Goal: Information Seeking & Learning: Compare options

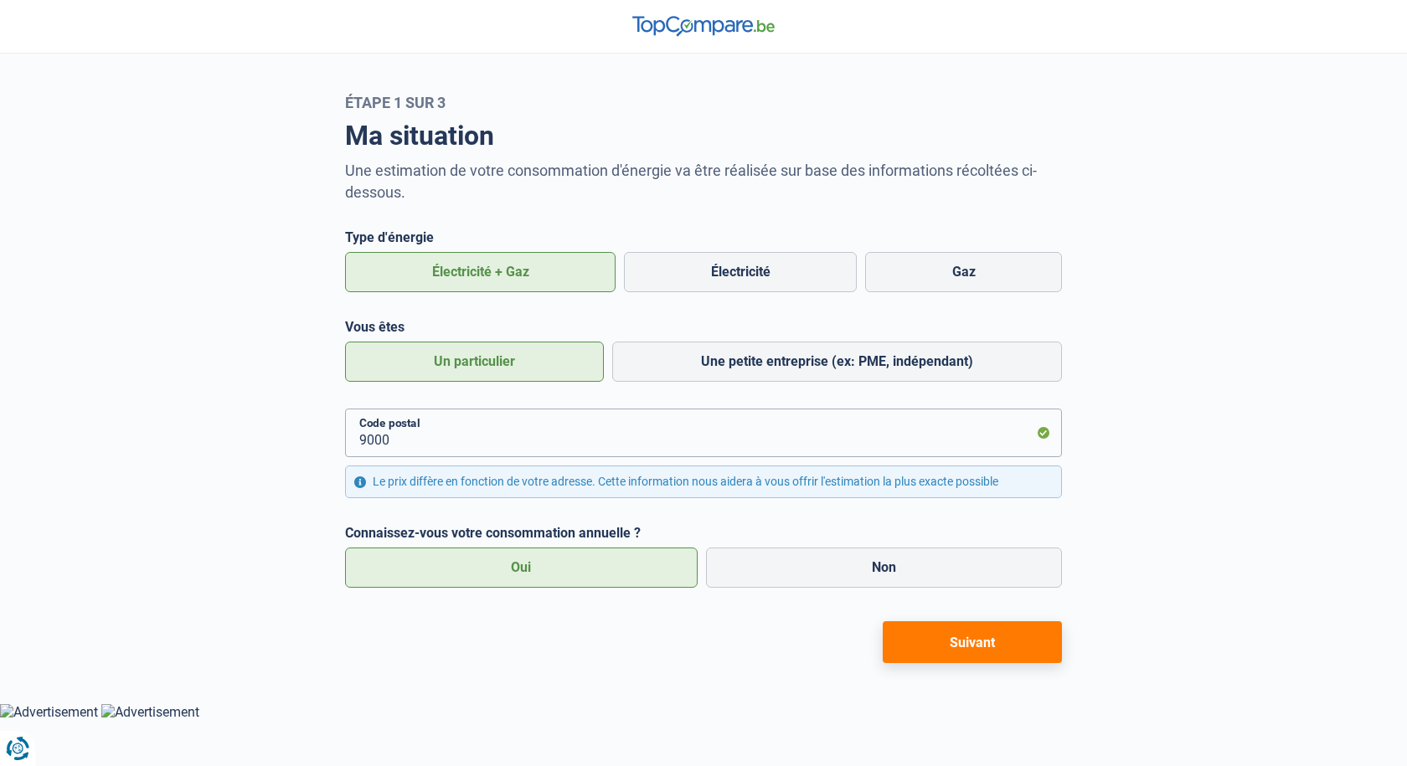
click at [944, 637] on button "Suivant" at bounding box center [971, 642] width 179 height 42
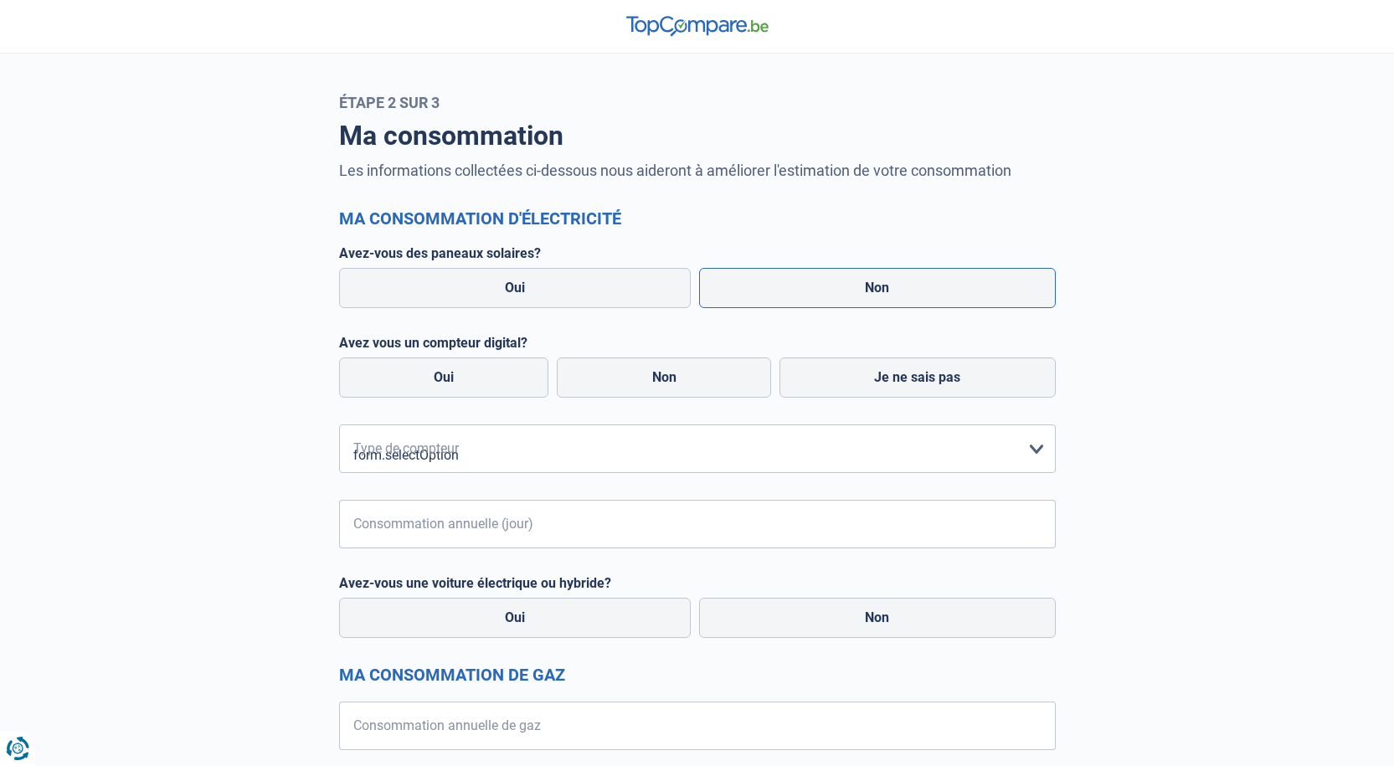
click at [965, 285] on label "Non" at bounding box center [877, 288] width 357 height 40
click at [965, 285] on input "Non" at bounding box center [877, 288] width 357 height 40
radio input "true"
radio input "false"
radio input "true"
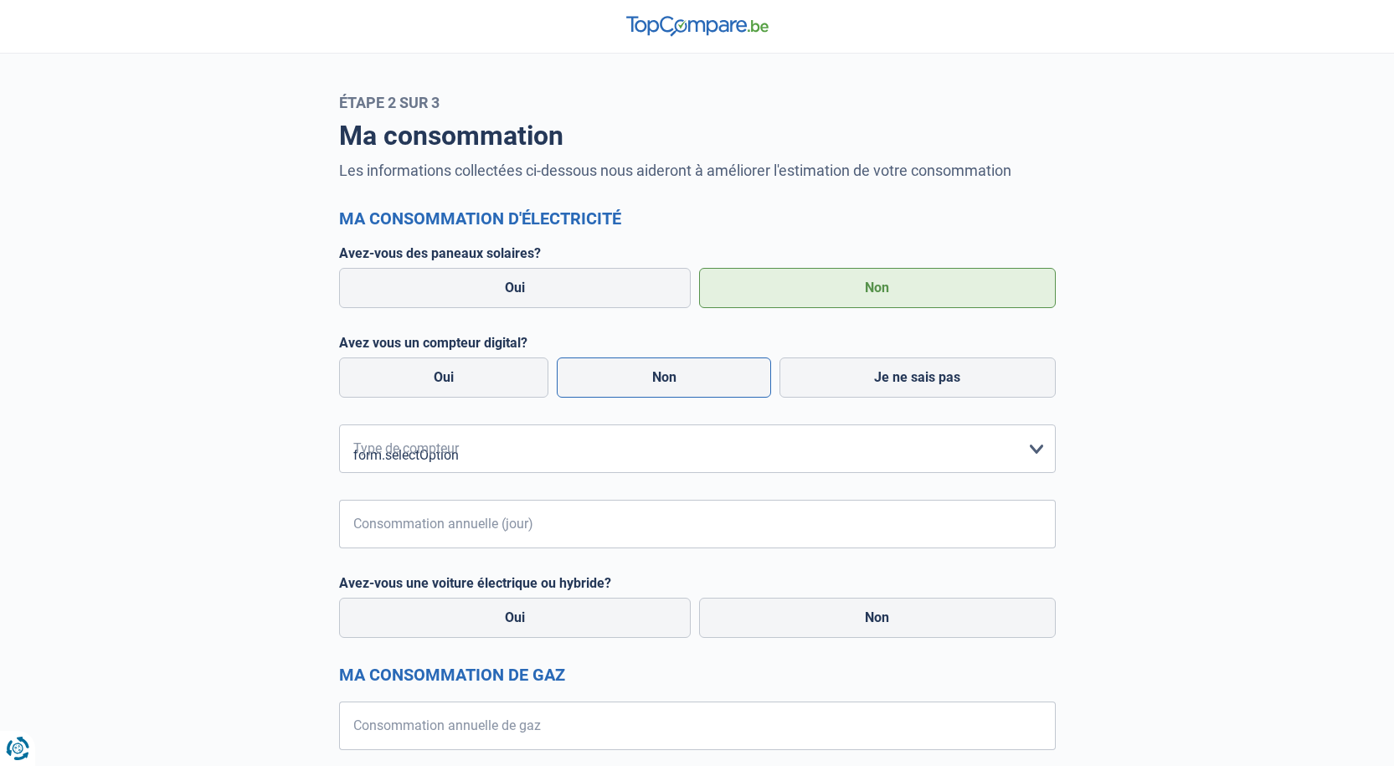
click at [747, 384] on label "Non" at bounding box center [664, 377] width 214 height 40
click at [747, 384] on input "Non" at bounding box center [664, 377] width 214 height 40
radio input "true"
radio input "false"
radio input "true"
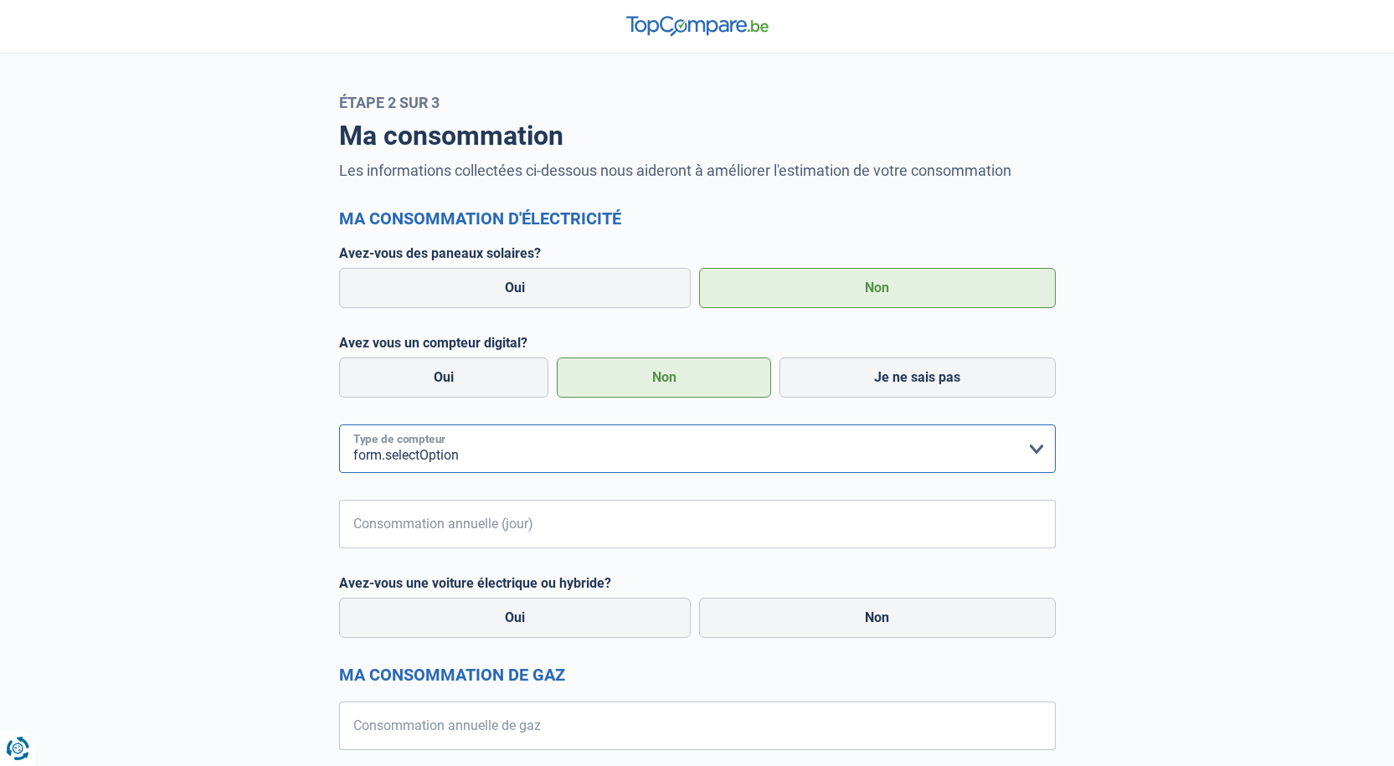
click at [547, 466] on select "form.selectOption Mono-horaire Bi-horaire Mono-horaire + exclusif nuit Bi-horai…" at bounding box center [697, 448] width 717 height 49
select select "day_single_rate"
click at [339, 425] on select "form.selectOption Mono-horaire Bi-horaire Mono-horaire + exclusif nuit Bi-horai…" at bounding box center [697, 448] width 717 height 49
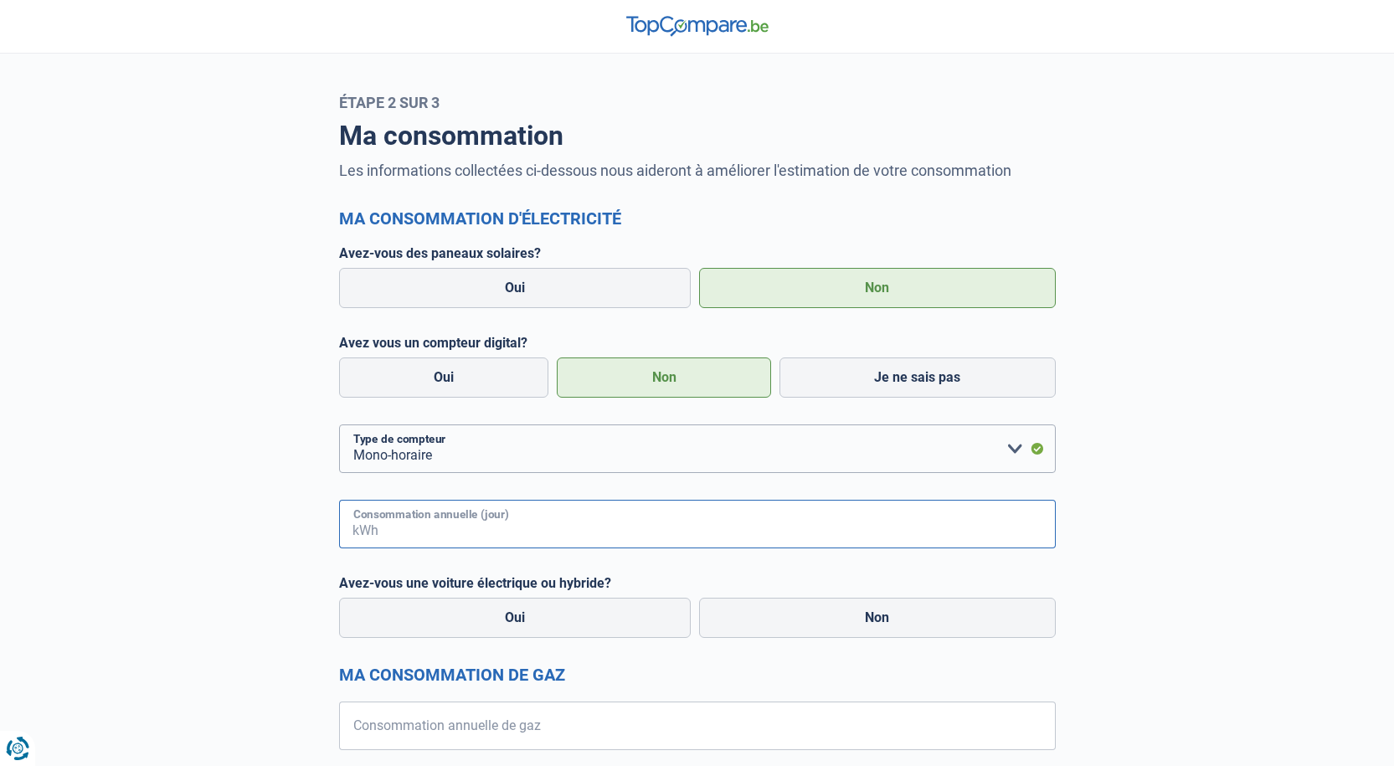
click at [574, 526] on input "Consommation annuelle (jour)" at bounding box center [719, 524] width 674 height 49
type input "3500"
click at [536, 630] on label "Oui" at bounding box center [515, 618] width 352 height 40
click at [536, 630] on input "Oui" at bounding box center [515, 618] width 352 height 40
radio input "true"
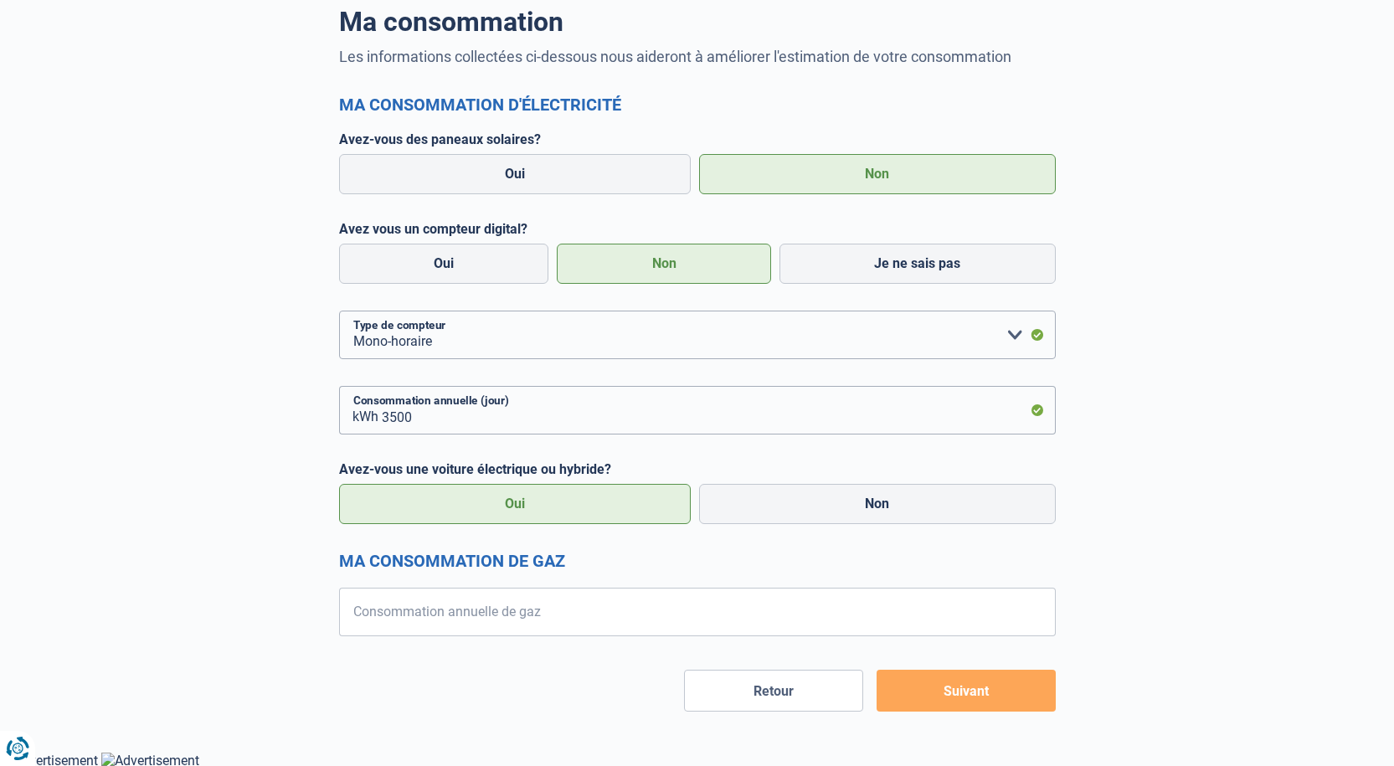
scroll to position [116, 0]
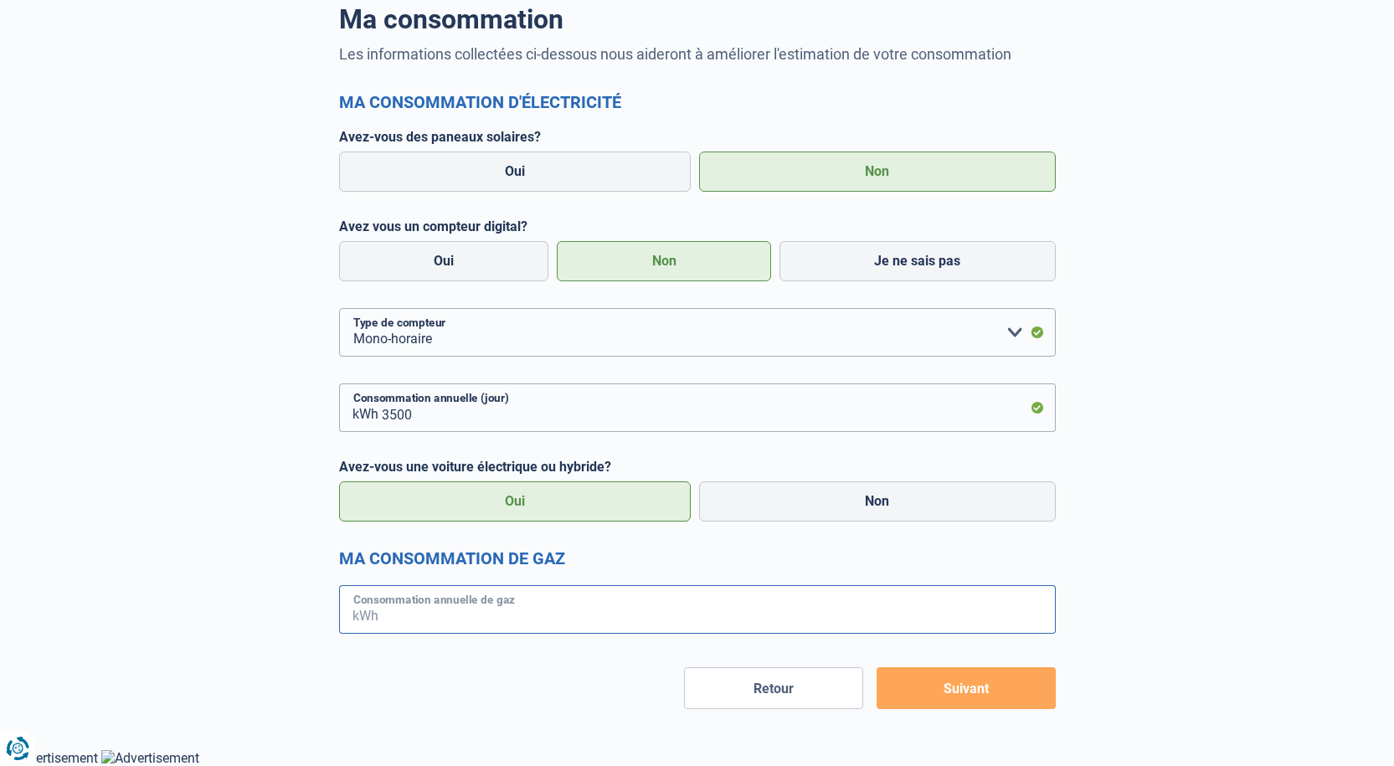
click at [606, 613] on input "Consommation annuelle de gaz" at bounding box center [719, 609] width 674 height 49
type input "16000"
click at [956, 689] on button "Suivant" at bounding box center [966, 688] width 179 height 42
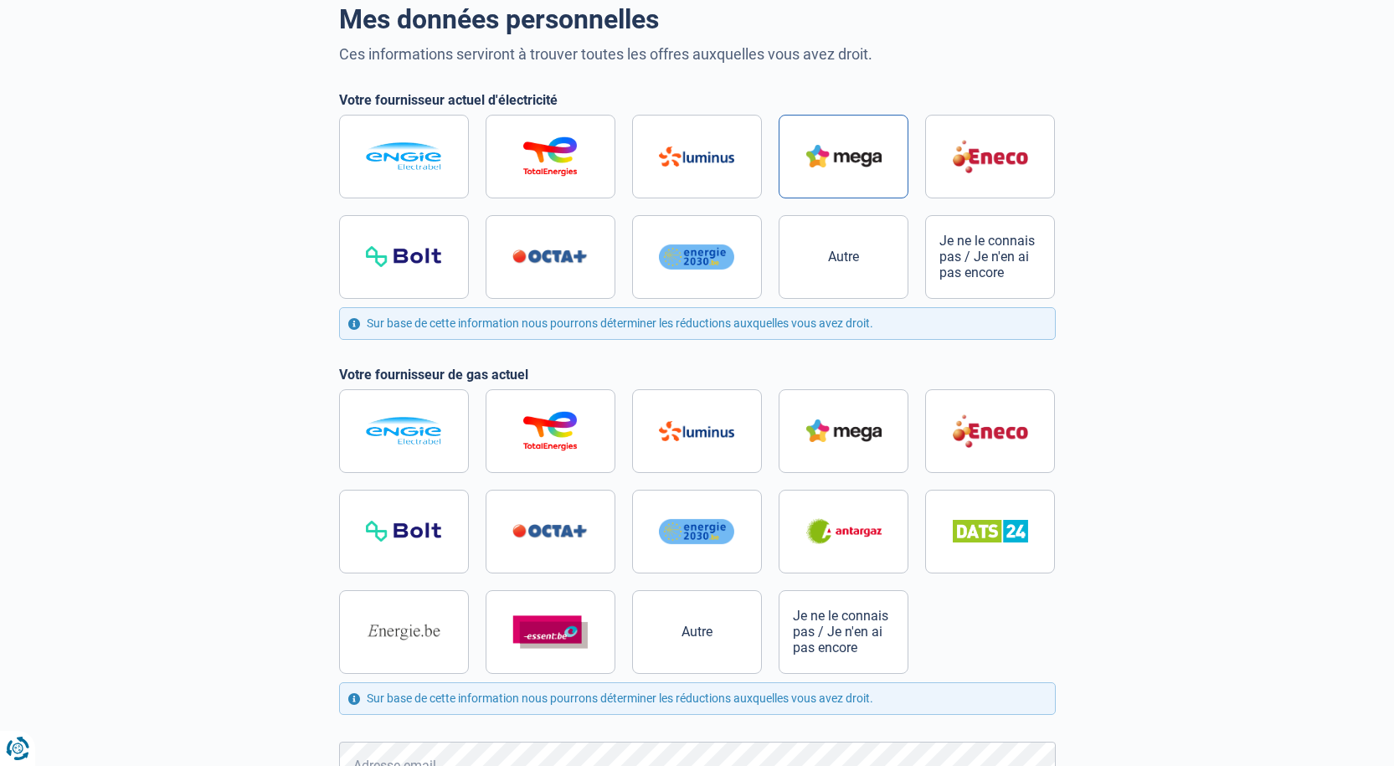
click at [835, 174] on label at bounding box center [844, 157] width 130 height 84
click at [835, 174] on input "radio" at bounding box center [697, 207] width 717 height 184
radio input "true"
click at [833, 441] on img at bounding box center [843, 430] width 75 height 23
click at [833, 441] on input "radio" at bounding box center [697, 531] width 717 height 285
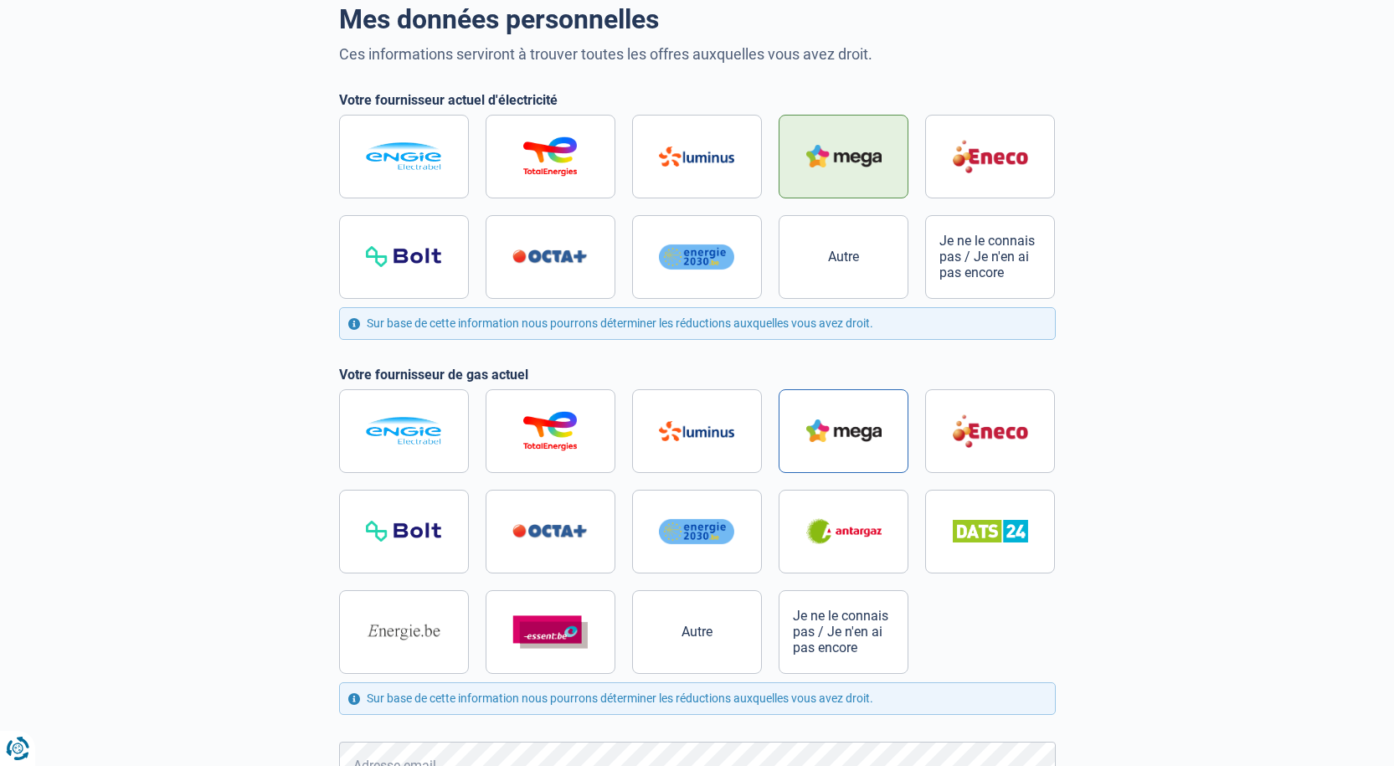
radio input "true"
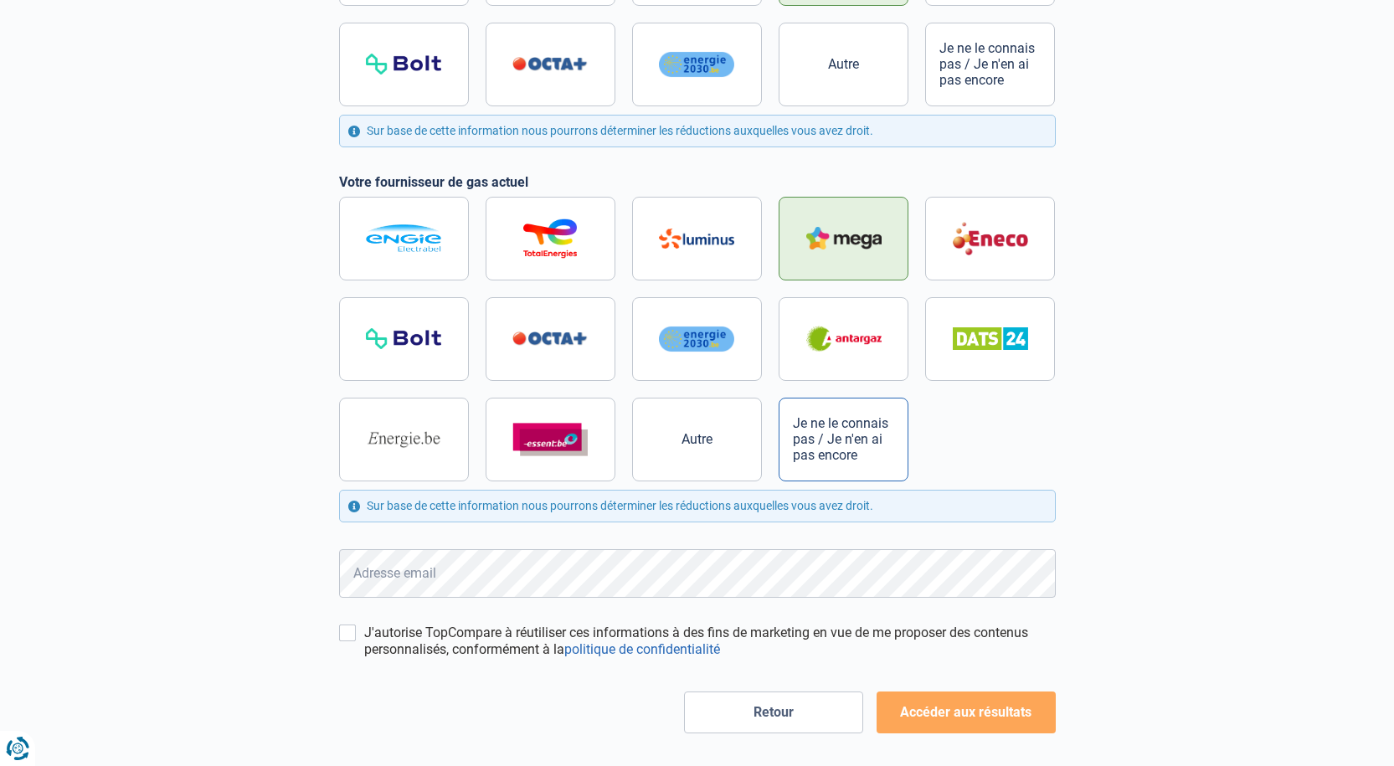
scroll to position [333, 0]
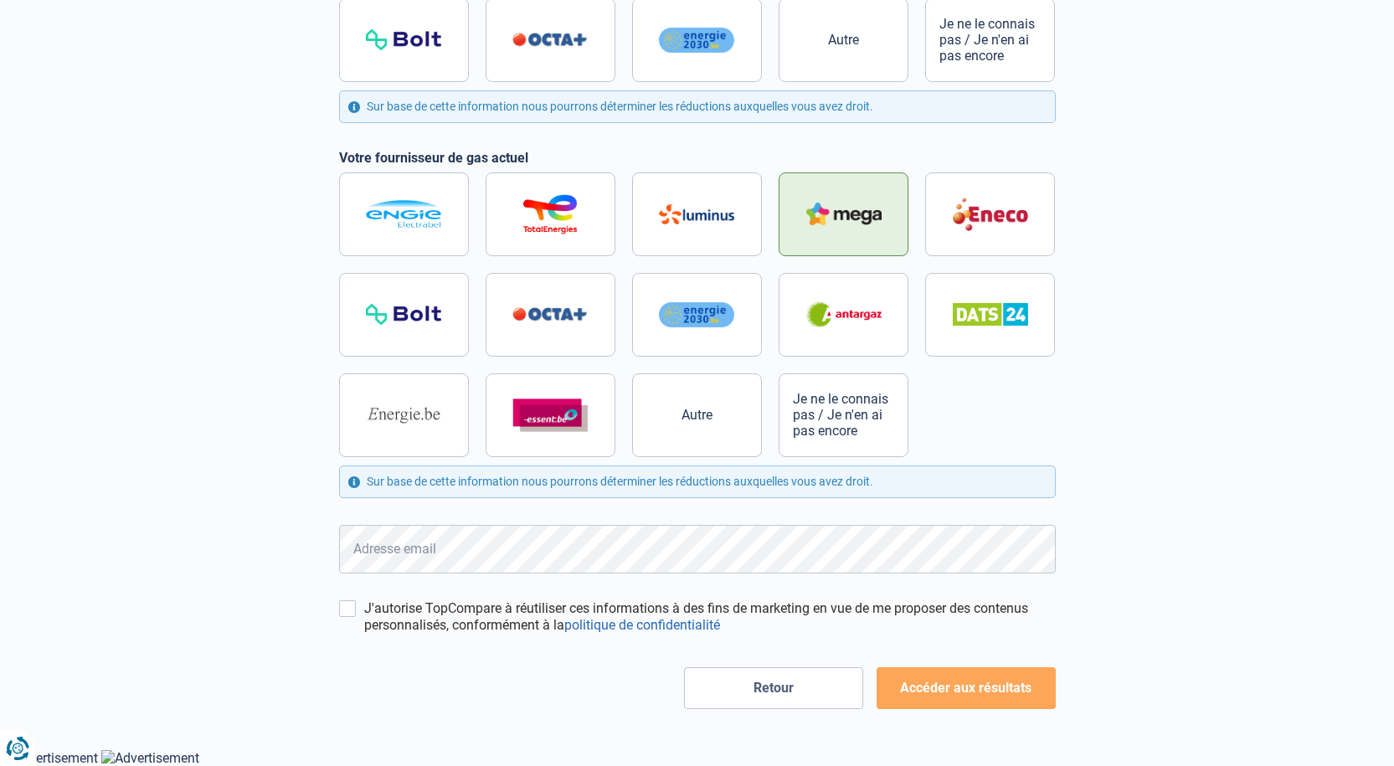
click at [358, 611] on div "J'autorise TopCompare à réutiliser ces informations à des fins de marketing en …" at bounding box center [697, 616] width 717 height 33
click at [347, 611] on input "J'autorise TopCompare à réutiliser ces informations à des fins de marketing en …" at bounding box center [347, 608] width 17 height 17
checkbox input "true"
click at [984, 693] on button "Accéder aux résultats" at bounding box center [966, 688] width 179 height 42
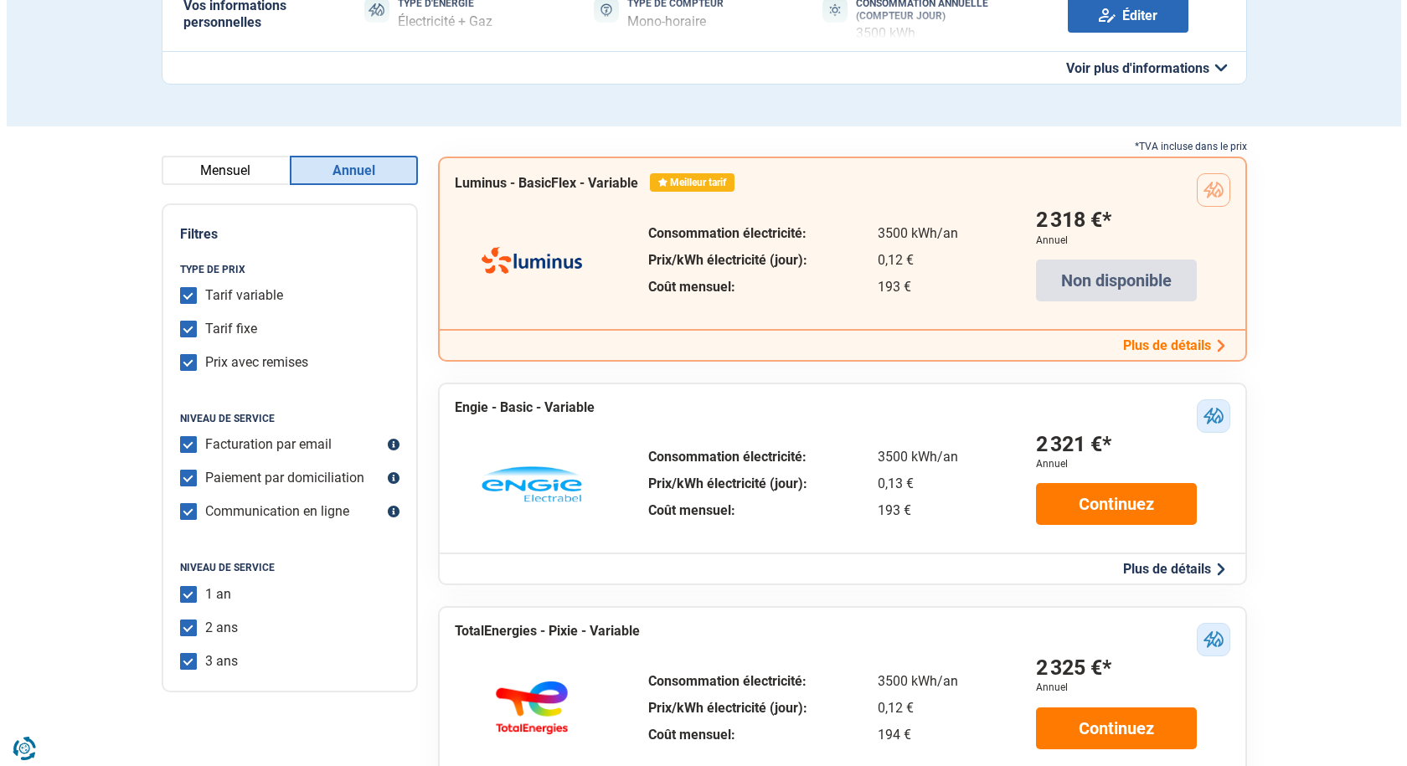
scroll to position [251, 0]
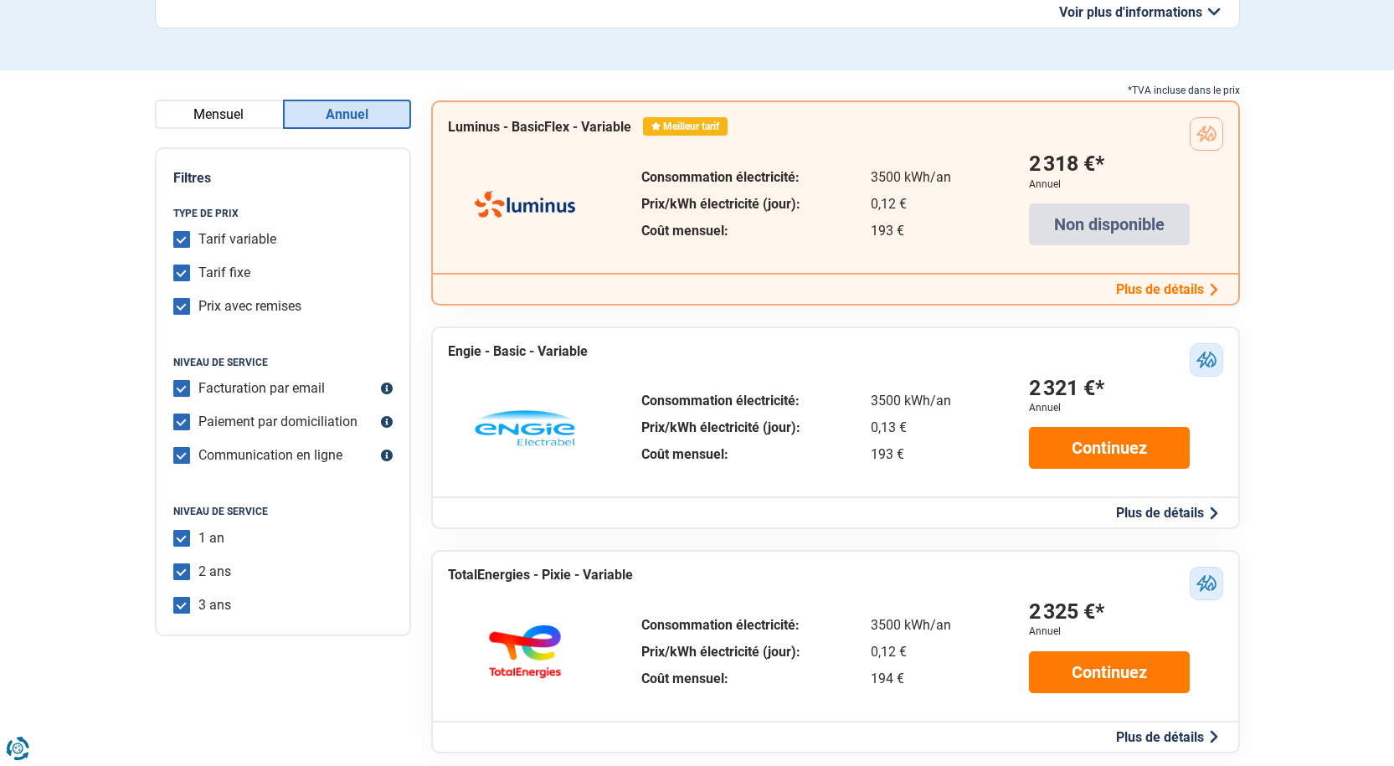
click at [1165, 512] on button "Plus de détails" at bounding box center [1167, 513] width 112 height 18
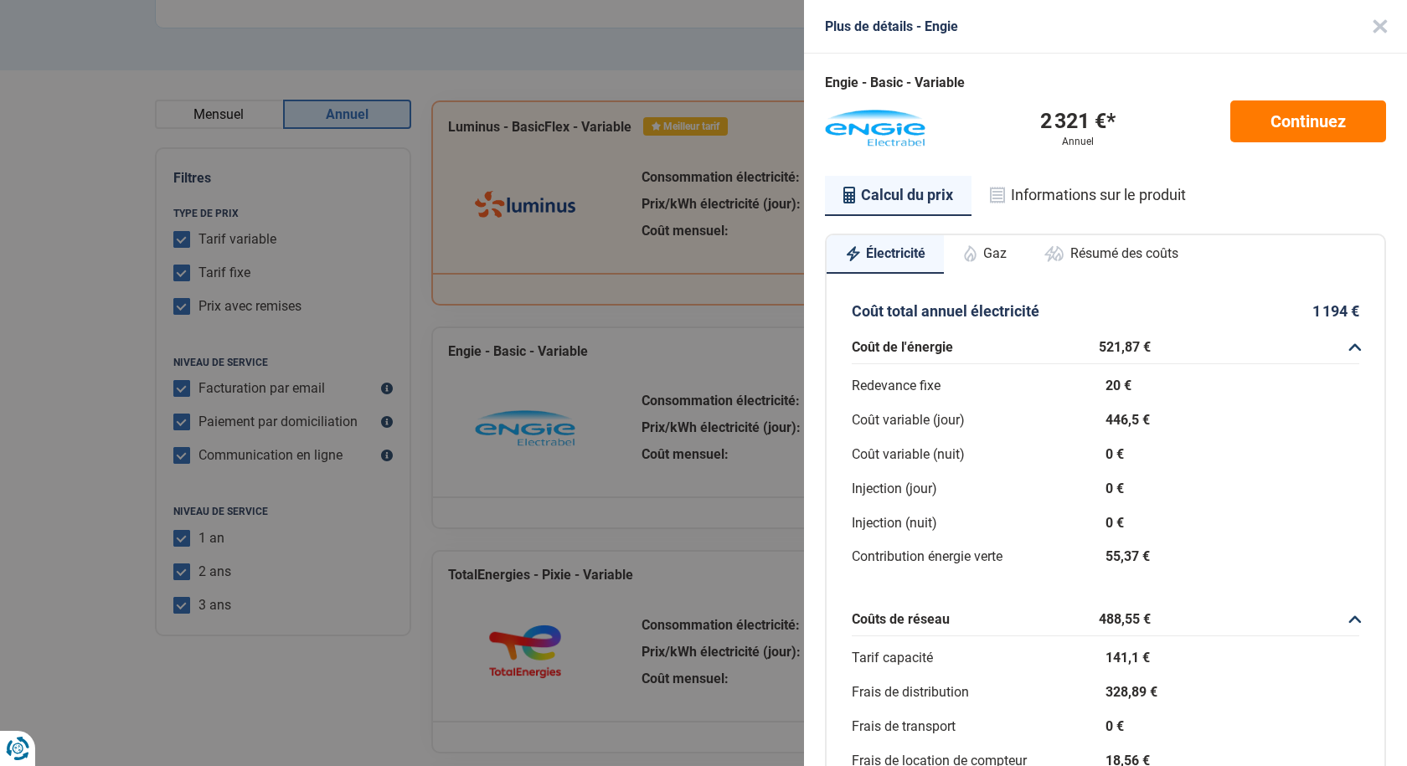
click at [997, 247] on button "Gaz" at bounding box center [984, 253] width 81 height 37
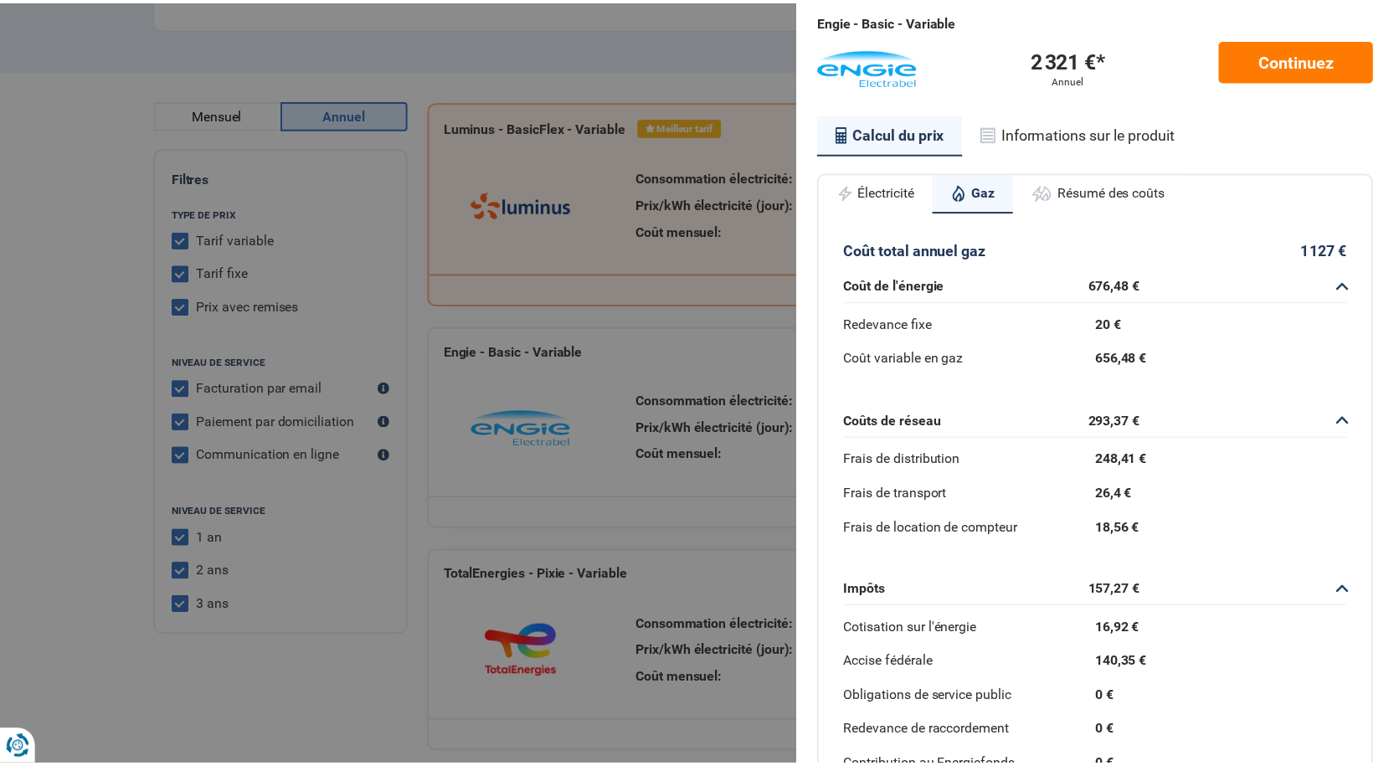
scroll to position [0, 0]
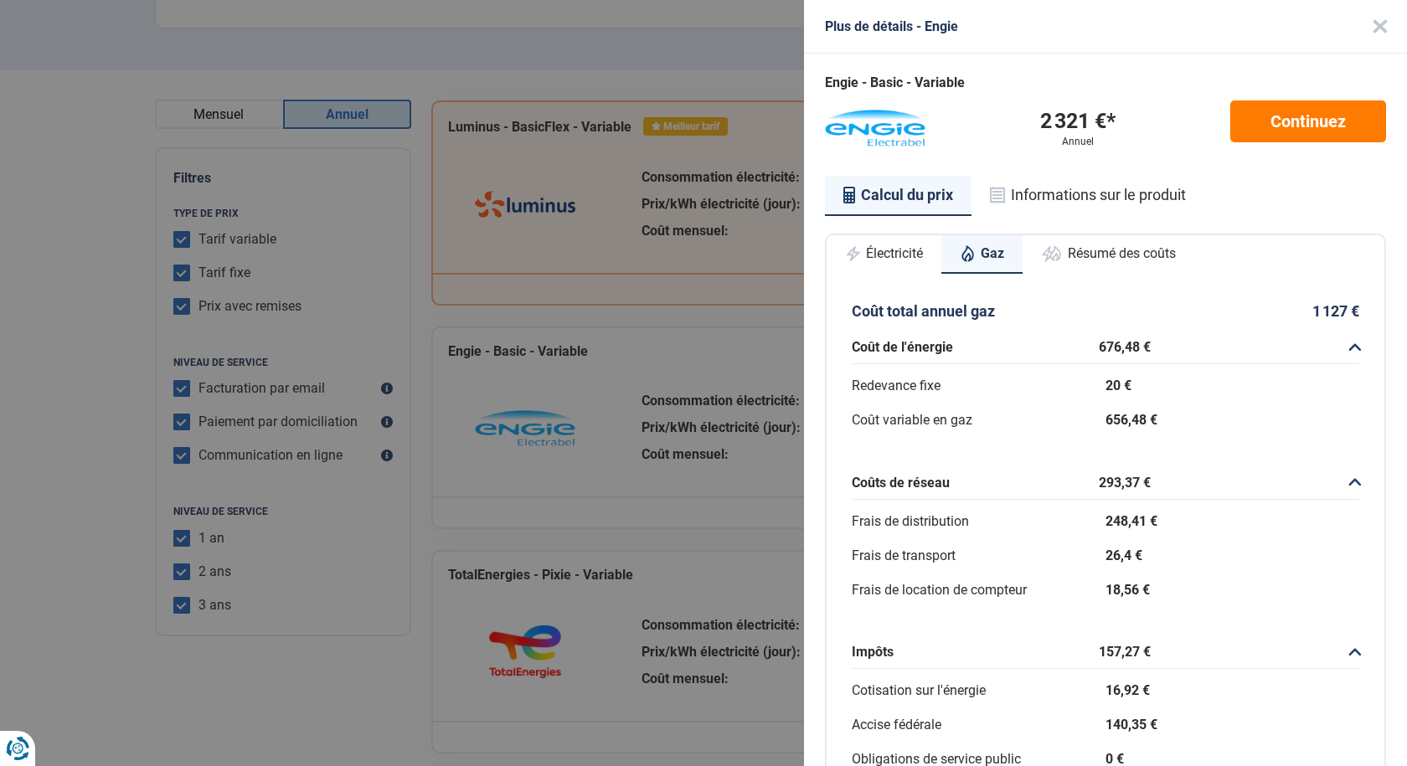
click at [336, 668] on div "Plus de détails - Engie Engie - Basic - Variable 2 321 €* Annuel Continuez Calc…" at bounding box center [703, 383] width 1407 height 766
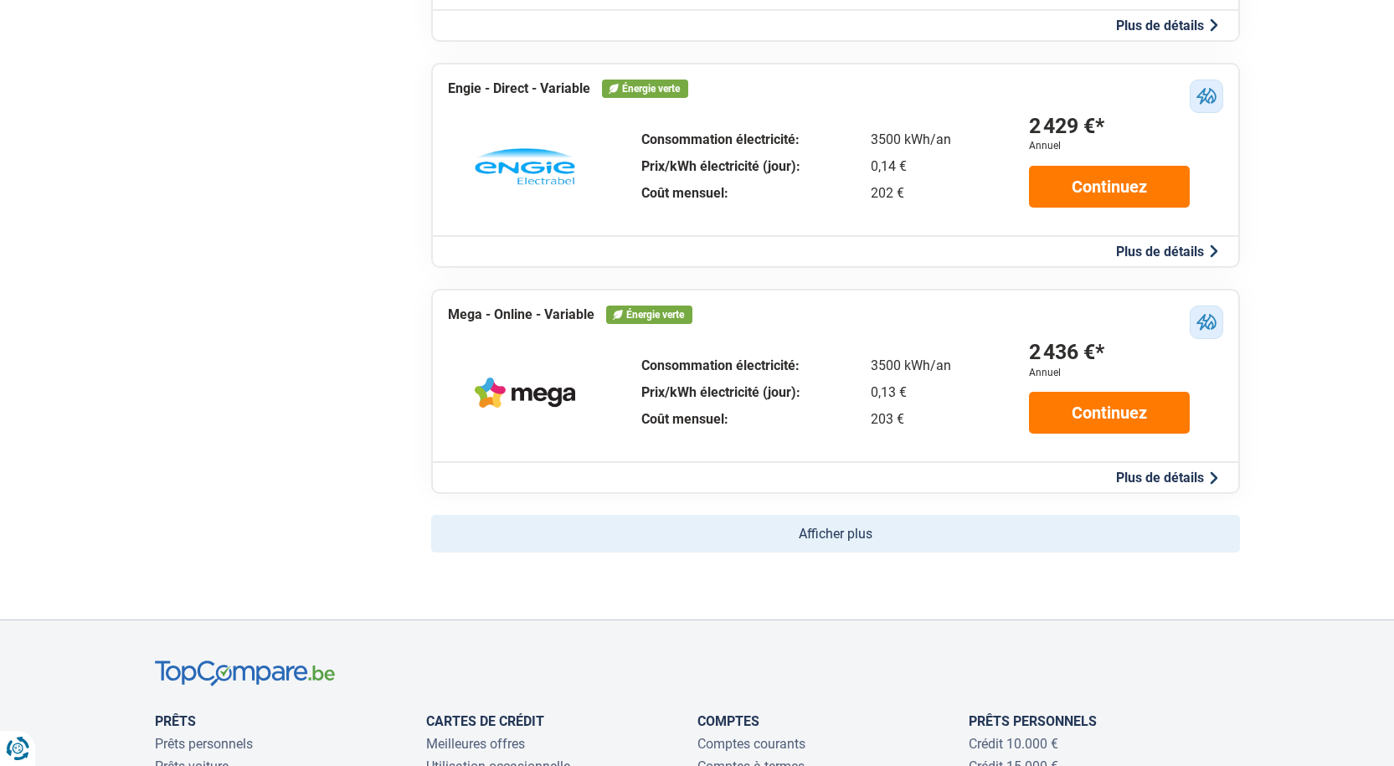
scroll to position [1005, 0]
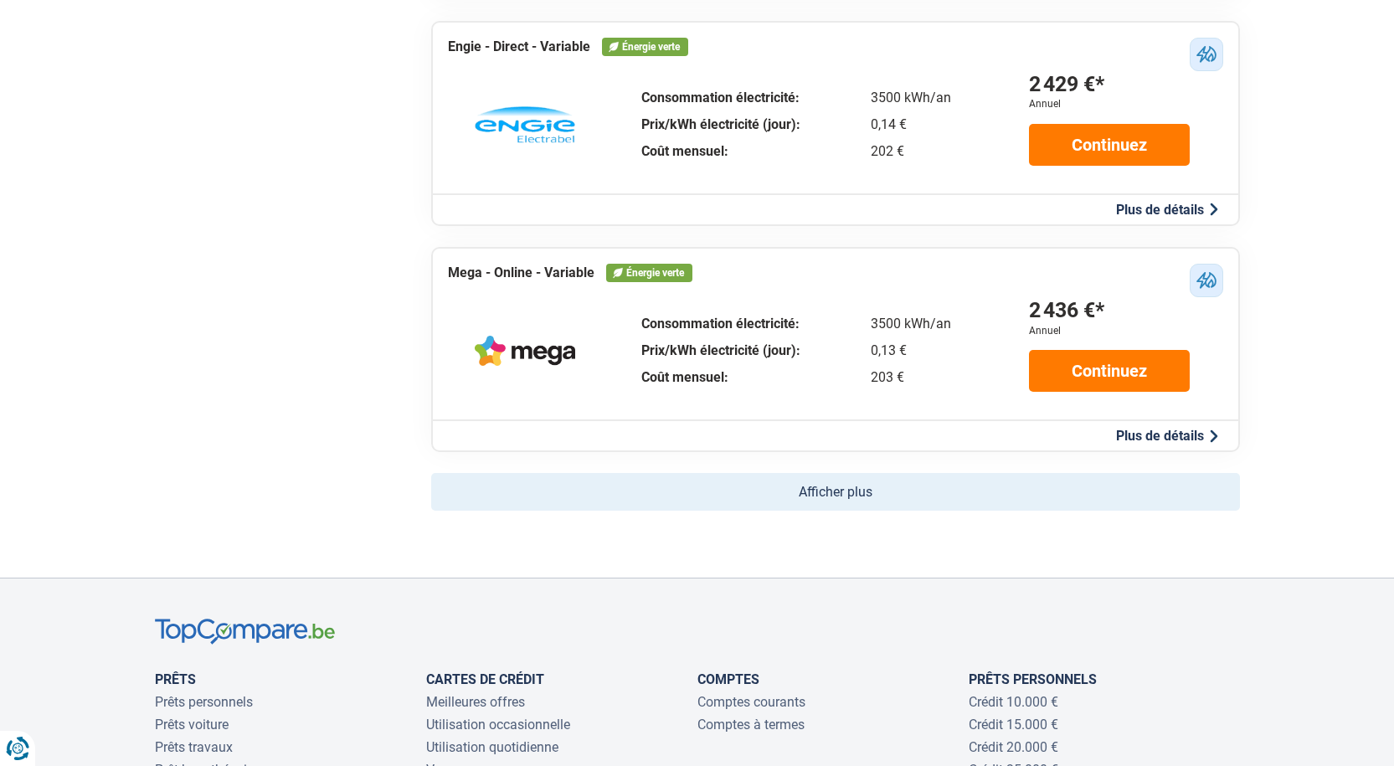
click at [820, 487] on button "Afficher plus" at bounding box center [835, 492] width 809 height 38
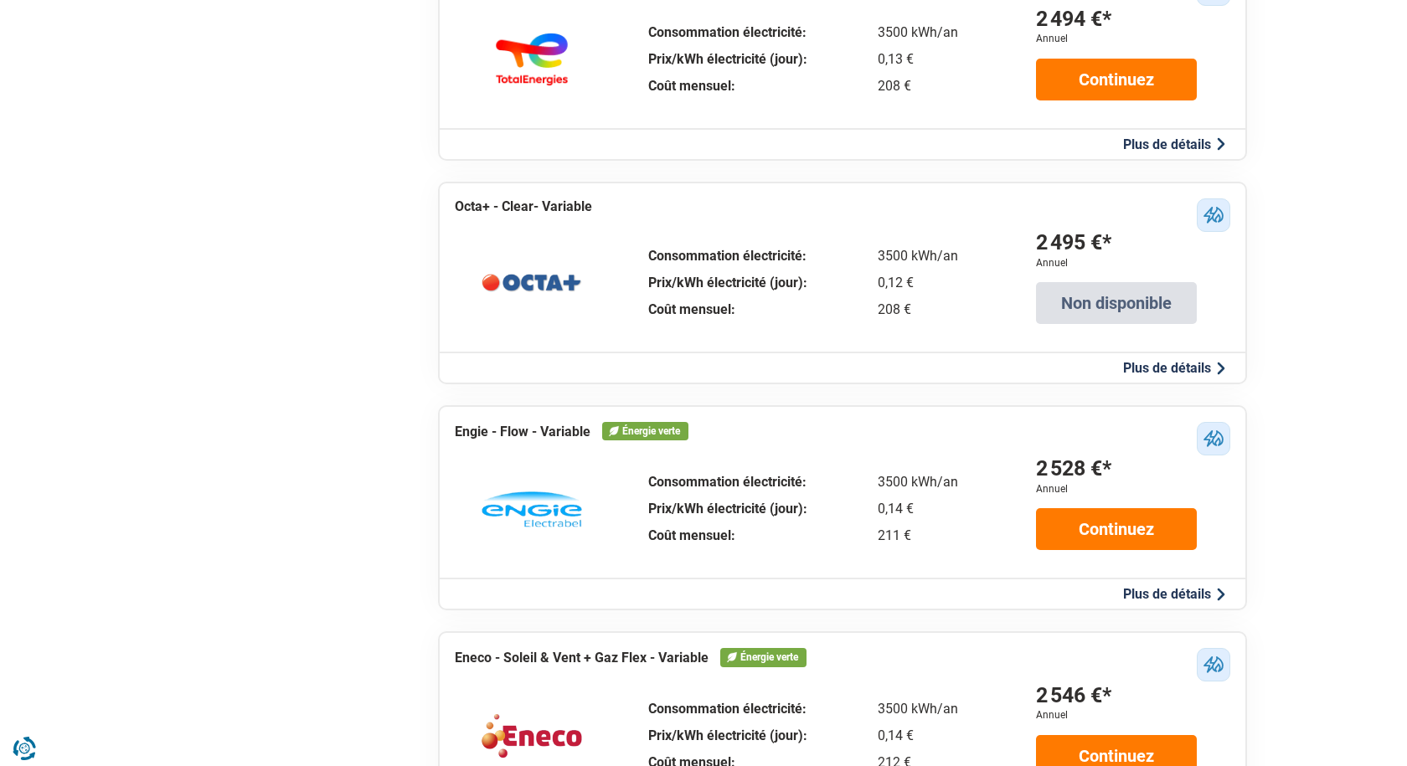
scroll to position [1758, 0]
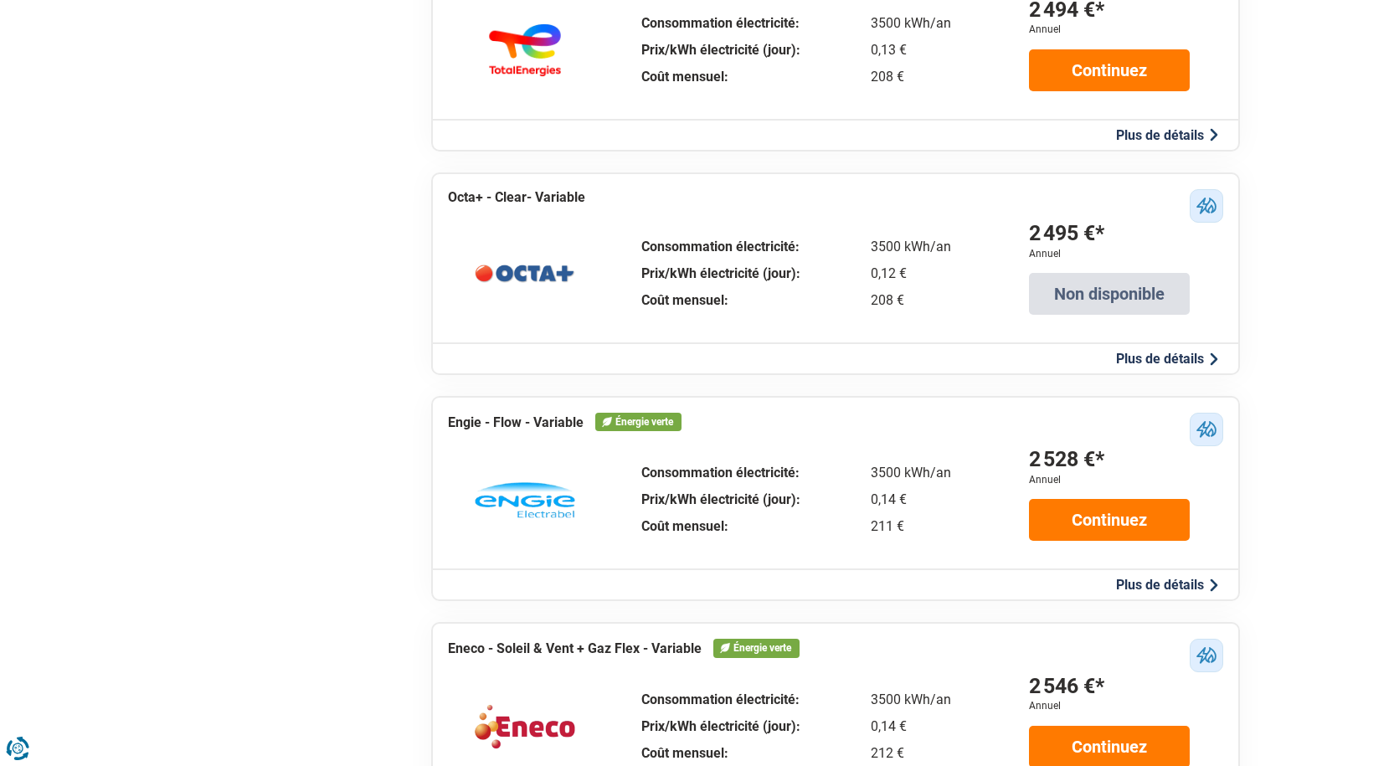
click at [1126, 584] on button "Plus de détails" at bounding box center [1167, 585] width 112 height 18
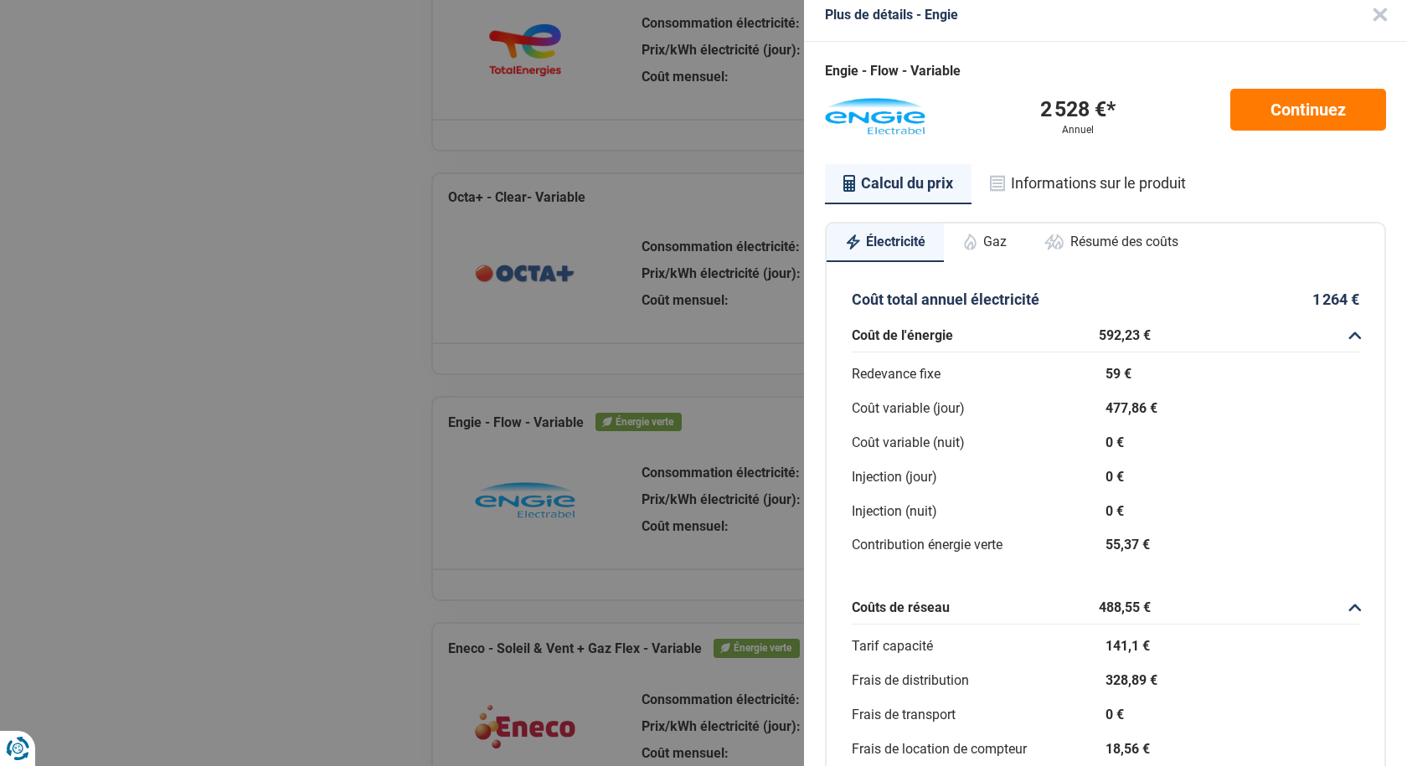
scroll to position [0, 0]
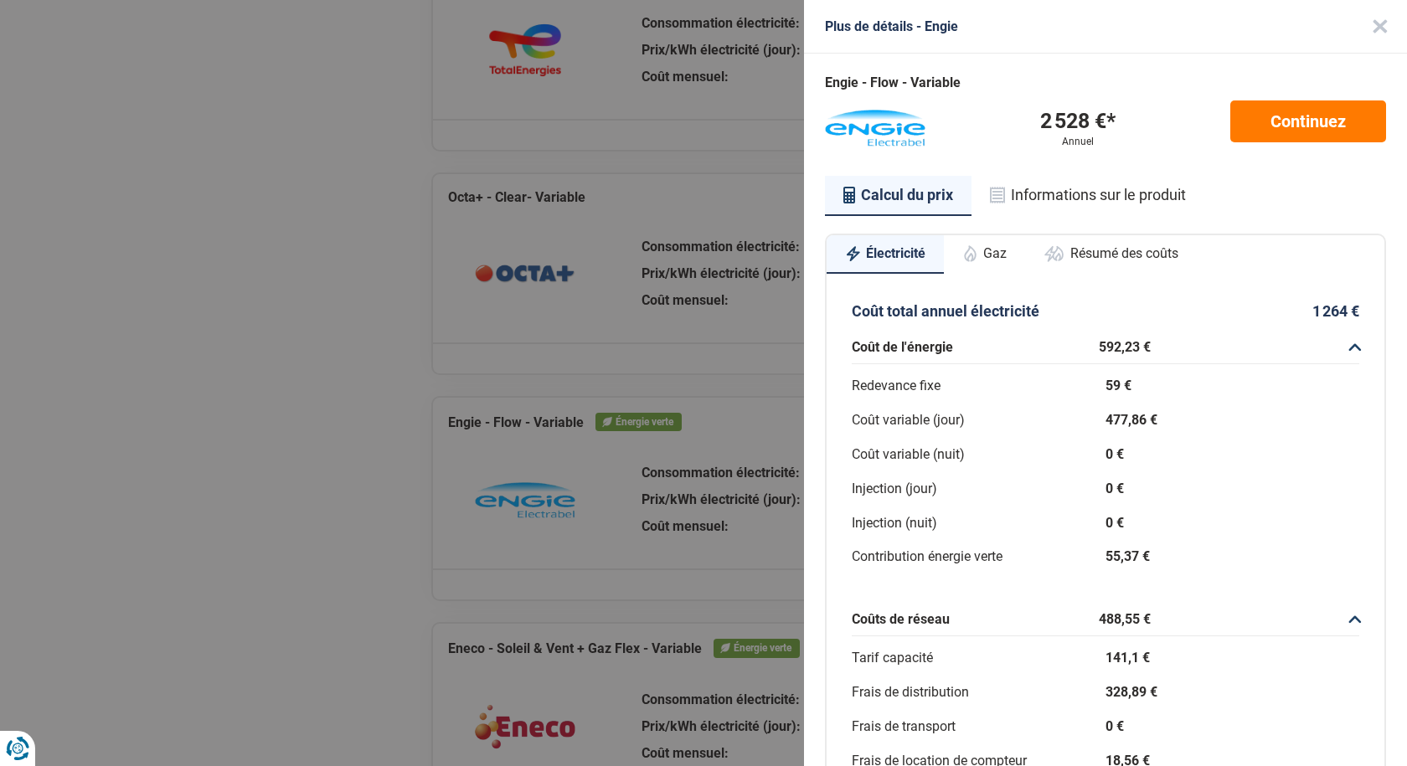
click at [1004, 255] on button "Gaz" at bounding box center [984, 253] width 81 height 37
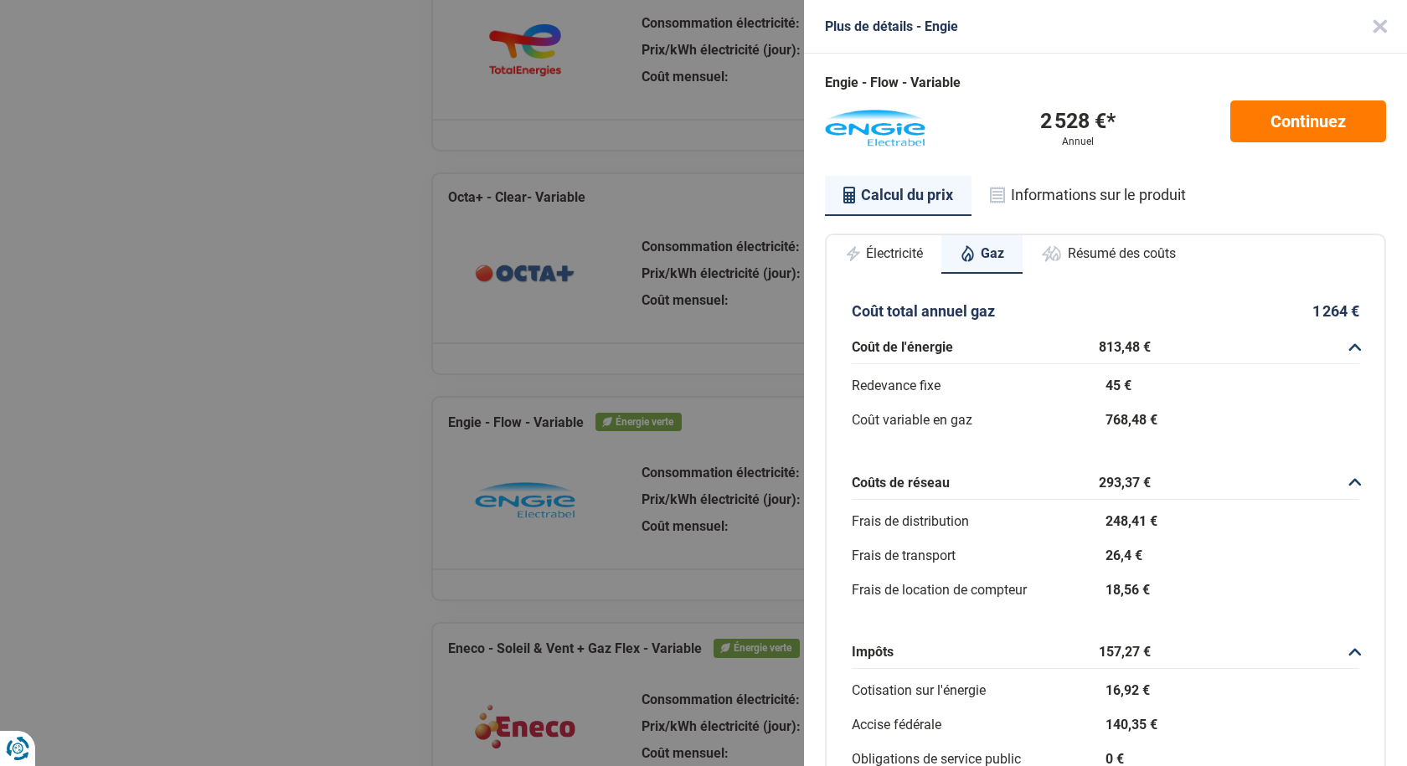
click at [903, 254] on button "Électricité" at bounding box center [883, 253] width 115 height 37
